Goal: Transaction & Acquisition: Purchase product/service

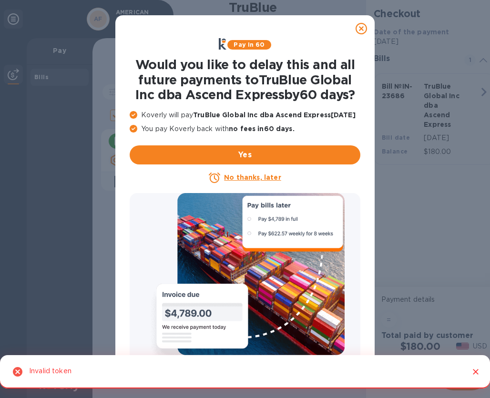
click at [362, 30] on icon at bounding box center [361, 28] width 11 height 11
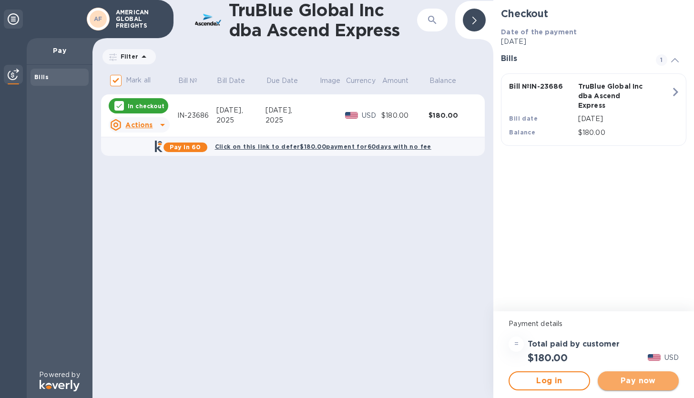
click at [490, 378] on span "Pay now" at bounding box center [638, 380] width 66 height 11
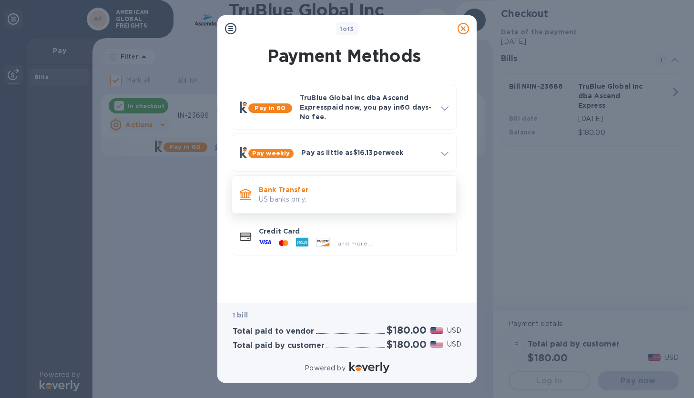
click at [354, 201] on p "US banks only." at bounding box center [354, 200] width 190 height 10
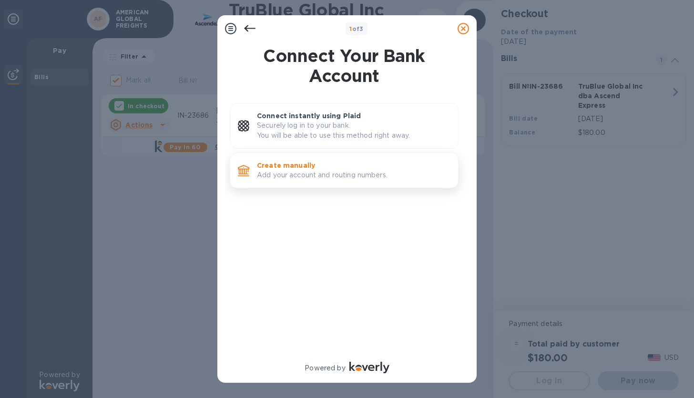
click at [342, 179] on p "Add your account and routing numbers." at bounding box center [354, 175] width 194 height 10
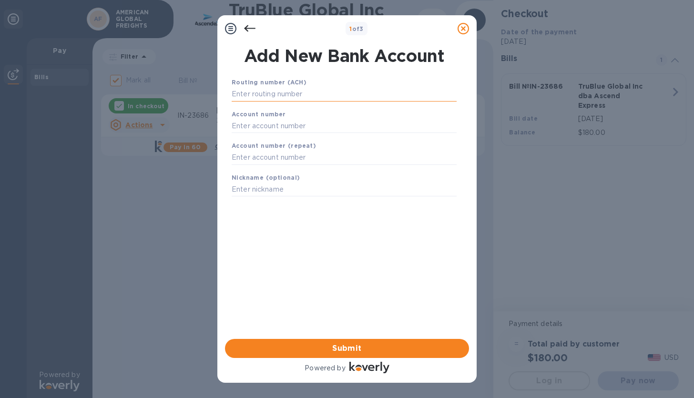
click at [304, 99] on input "text" at bounding box center [344, 94] width 225 height 14
paste input "121000358"
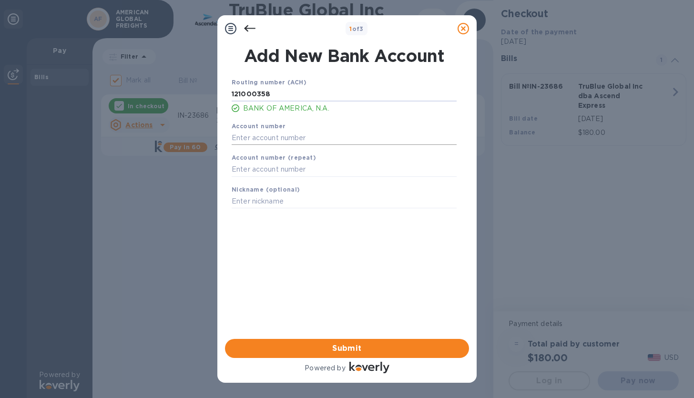
type input "121000358"
click at [310, 131] on input "text" at bounding box center [344, 138] width 225 height 14
paste input "325166169007"
type input "325166169007"
click at [267, 166] on input "text" at bounding box center [344, 170] width 225 height 14
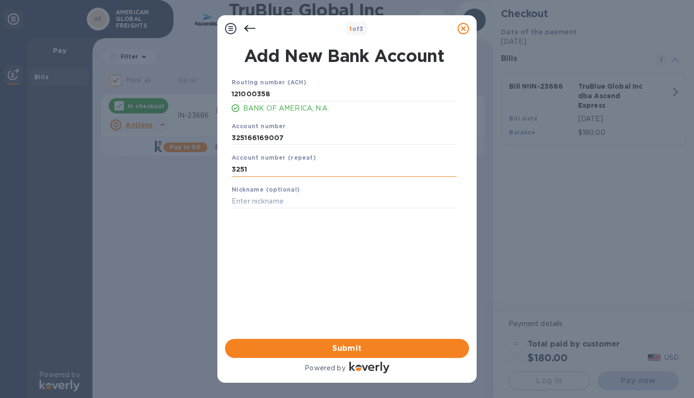
paste input "325166169007"
type input "325166169007"
click at [278, 206] on input "text" at bounding box center [344, 202] width 225 height 14
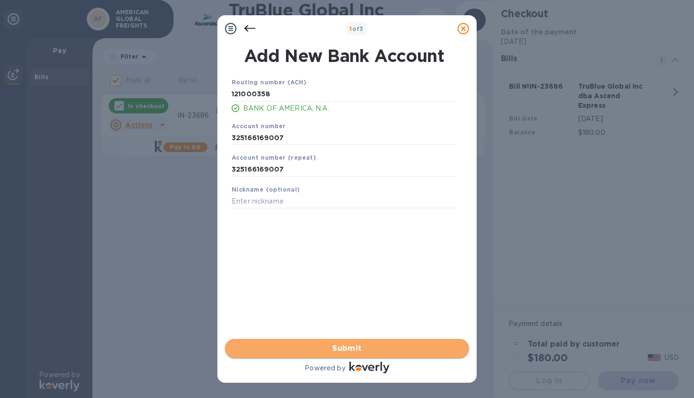
click at [303, 352] on span "Submit" at bounding box center [347, 348] width 229 height 11
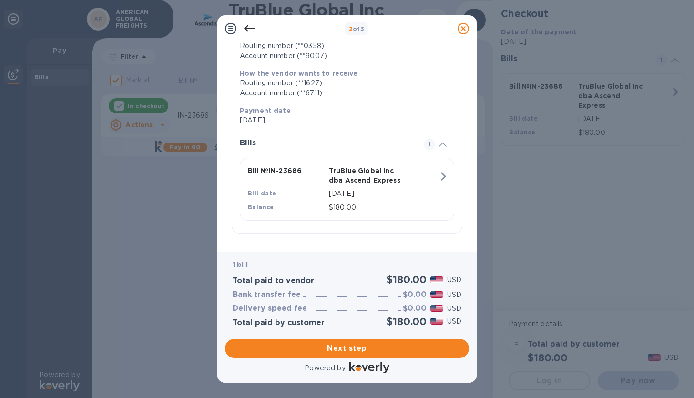
scroll to position [140, 0]
click at [365, 353] on span "Next step" at bounding box center [347, 348] width 229 height 11
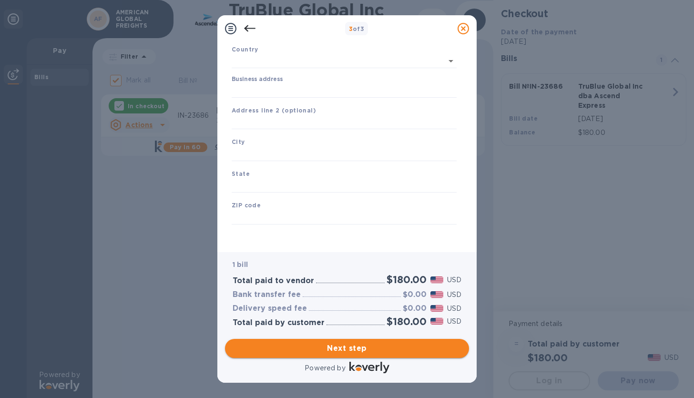
type input "[GEOGRAPHIC_DATA]"
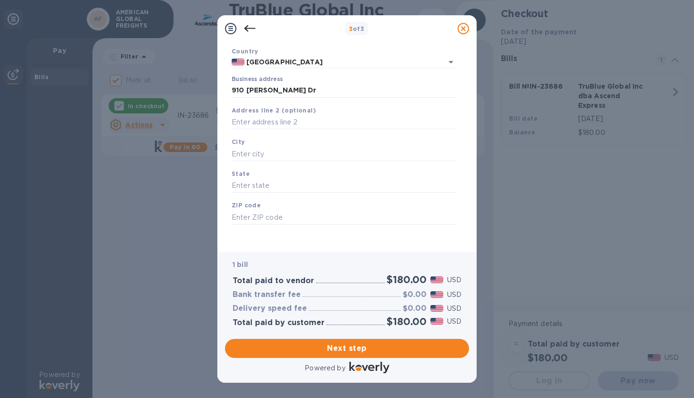
type input "[STREET_ADDRESS][PERSON_NAME]"
type input "[GEOGRAPHIC_DATA]"
type input "CA"
type input "91206"
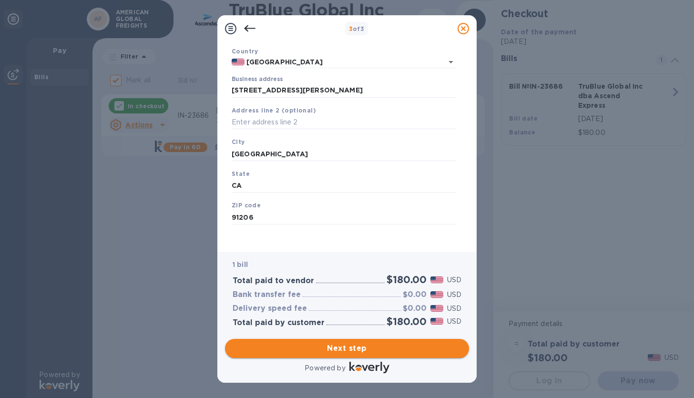
click at [350, 354] on span "Next step" at bounding box center [347, 348] width 229 height 11
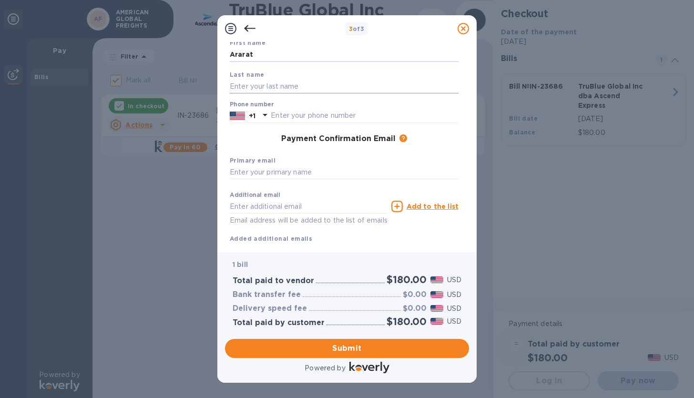
type input "Ararat"
type input "[PERSON_NAME]"
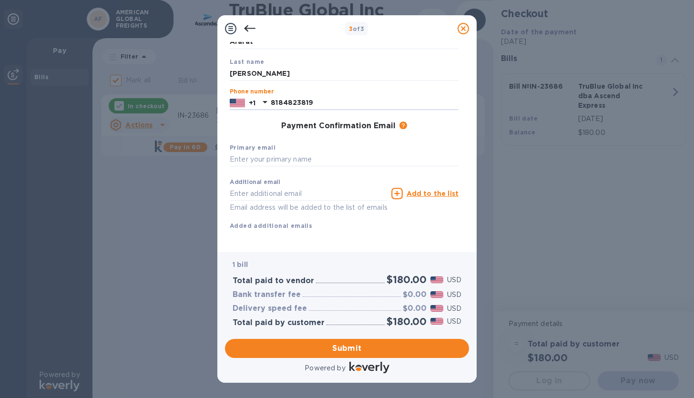
scroll to position [77, 0]
type input "8184823819"
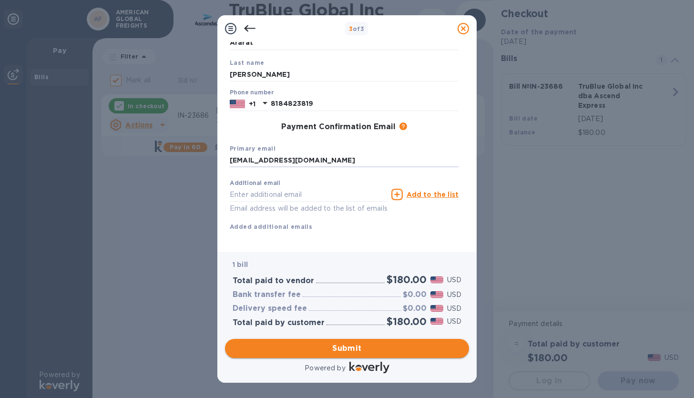
type input "[EMAIL_ADDRESS][DOMAIN_NAME]"
click at [356, 348] on span "Submit" at bounding box center [347, 348] width 229 height 11
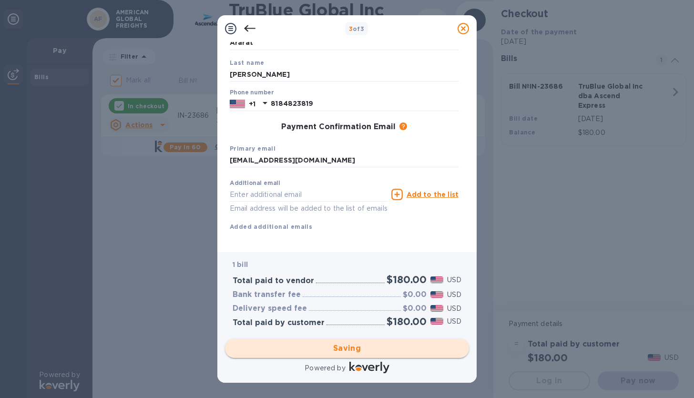
checkbox input "false"
